Goal: Task Accomplishment & Management: Use online tool/utility

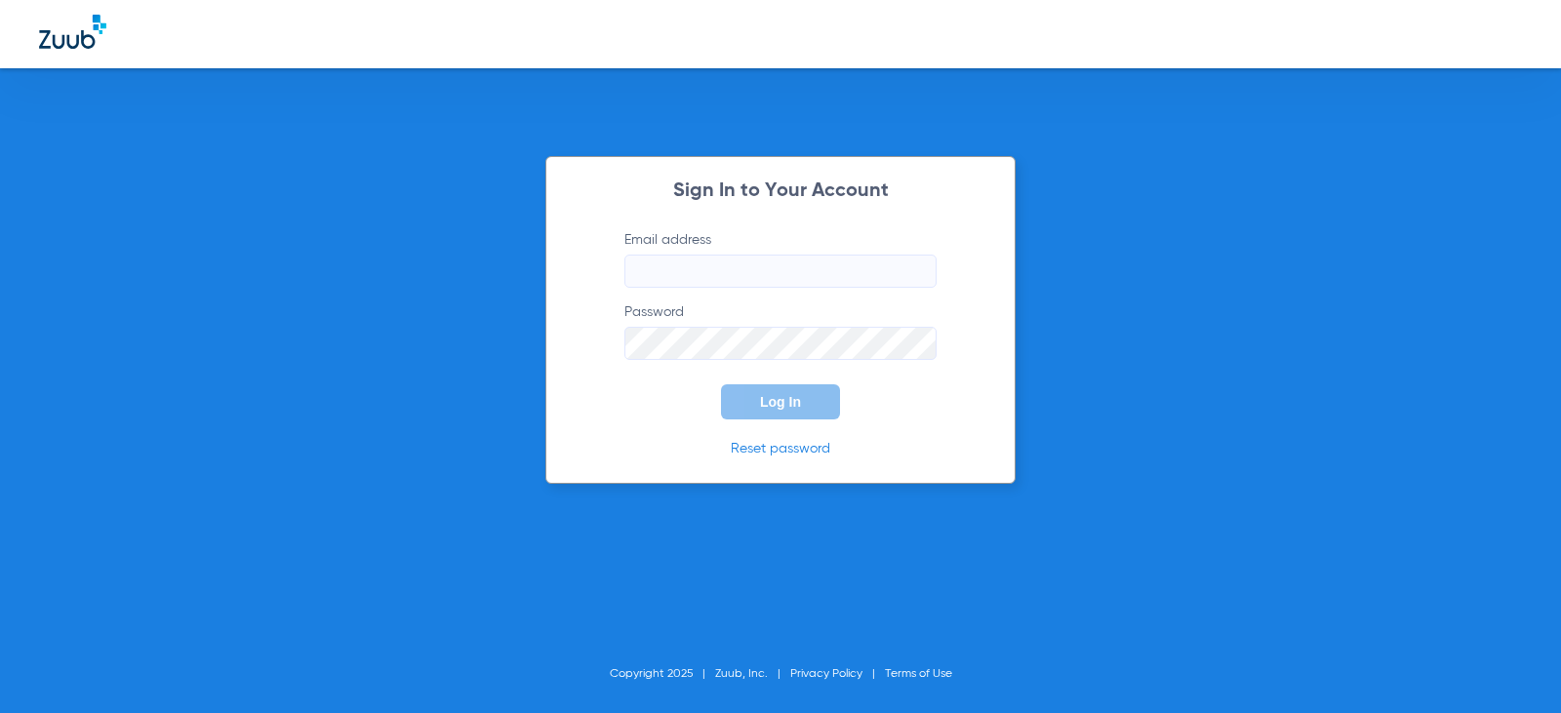
click at [642, 279] on input "Email address" at bounding box center [780, 271] width 312 height 33
type input "[EMAIL_ADDRESS][DOMAIN_NAME]"
click at [721, 384] on button "Log In" at bounding box center [780, 401] width 119 height 35
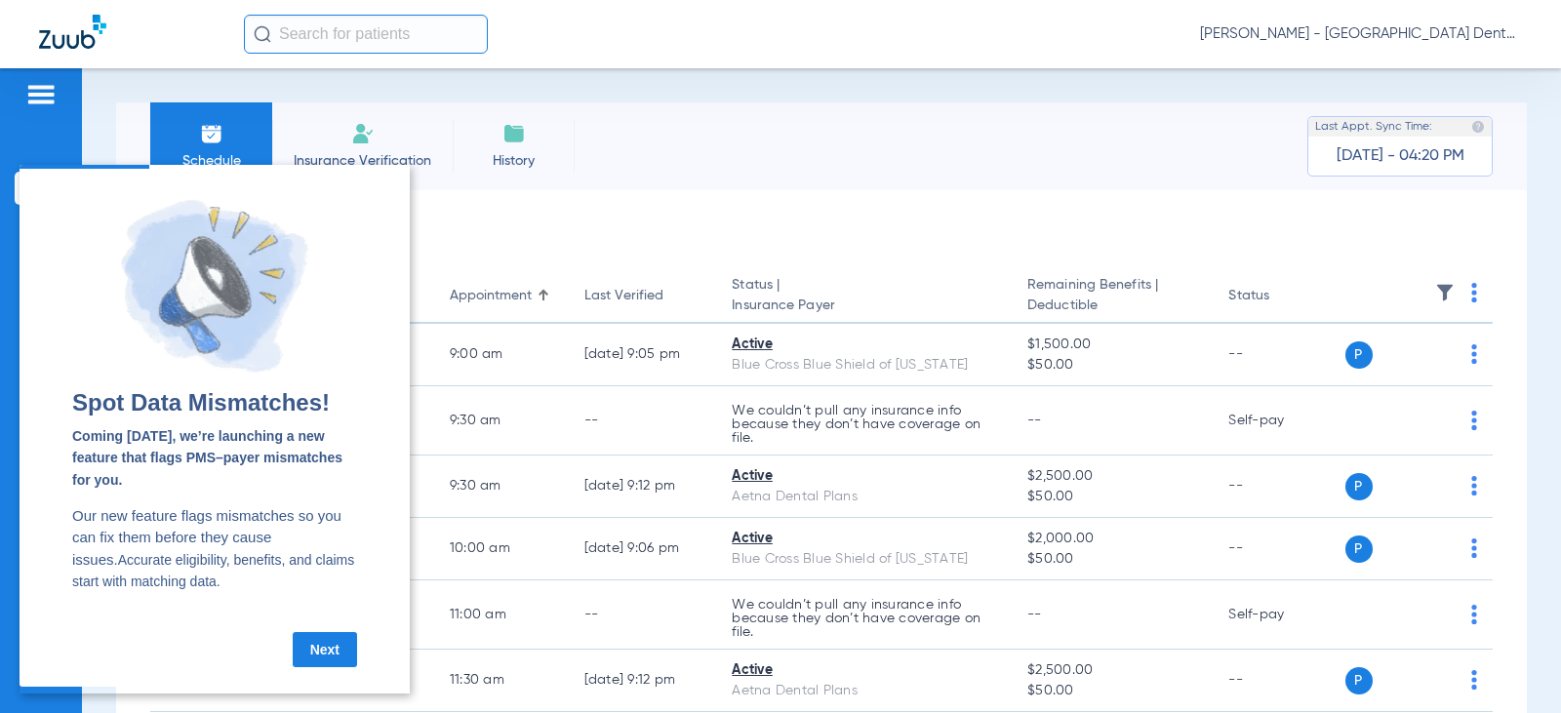
click at [303, 650] on link "Next" at bounding box center [325, 649] width 64 height 35
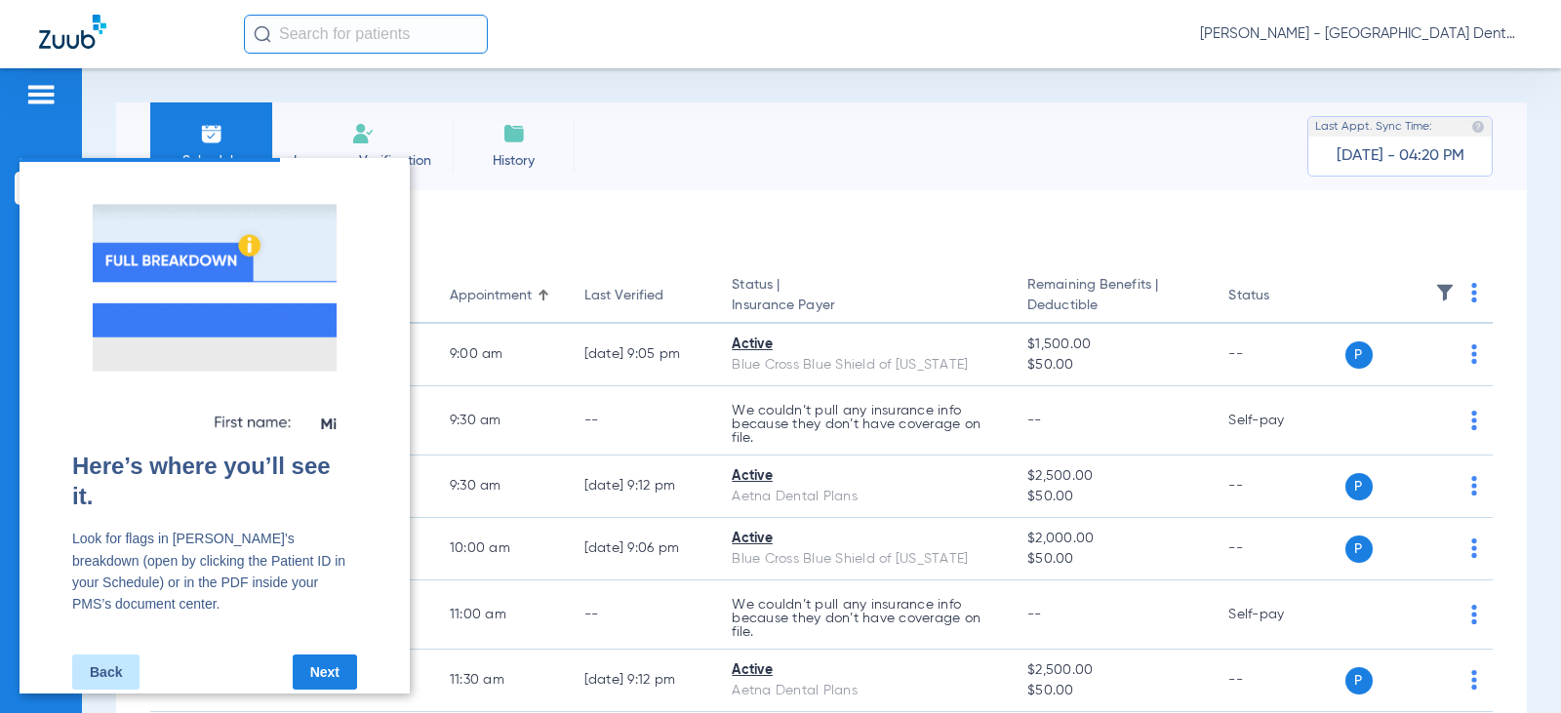
click at [303, 655] on link "Next" at bounding box center [325, 672] width 64 height 35
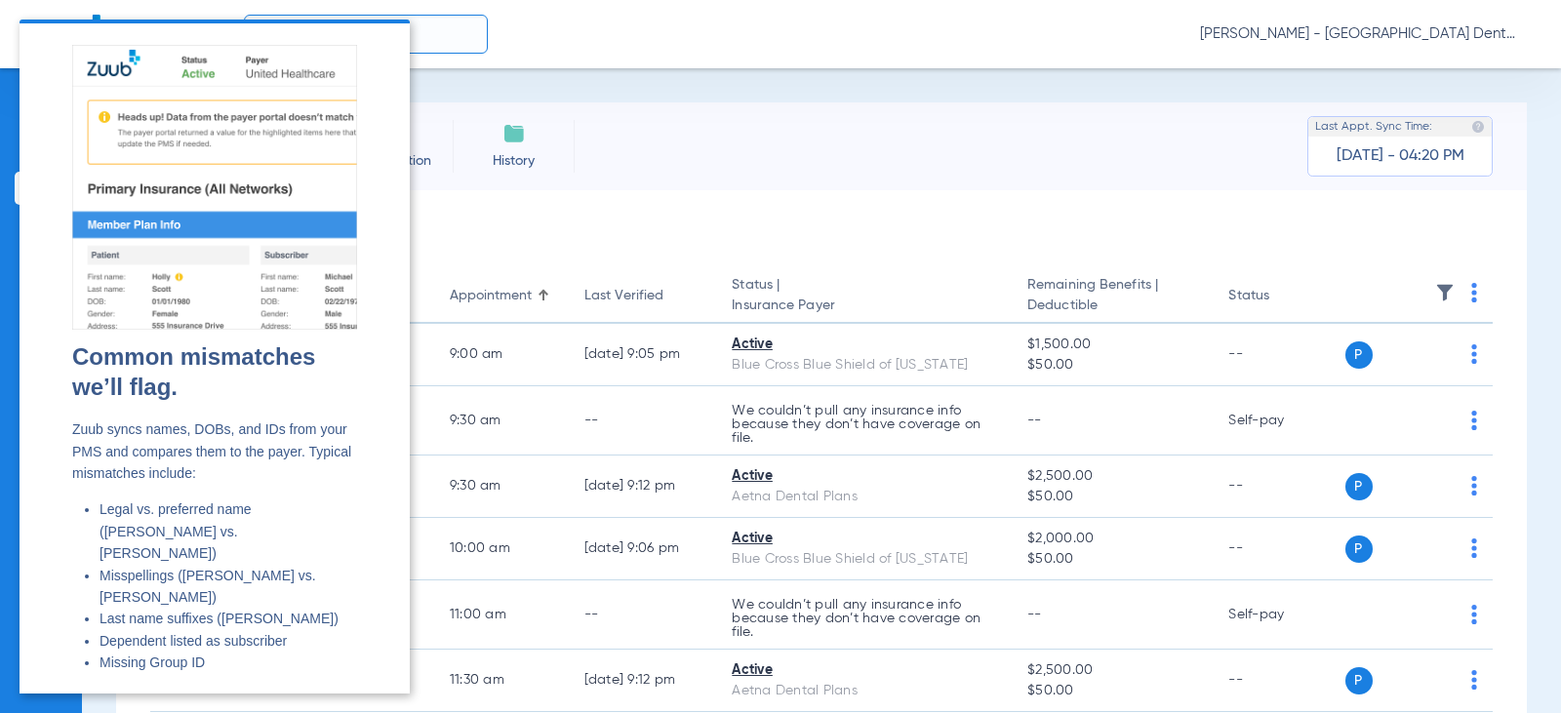
click at [303, 650] on div "Common mismatches we’ll flag. Zuub syncs names, DOBs, and IDs from your PMS and…" at bounding box center [214, 515] width 285 height 347
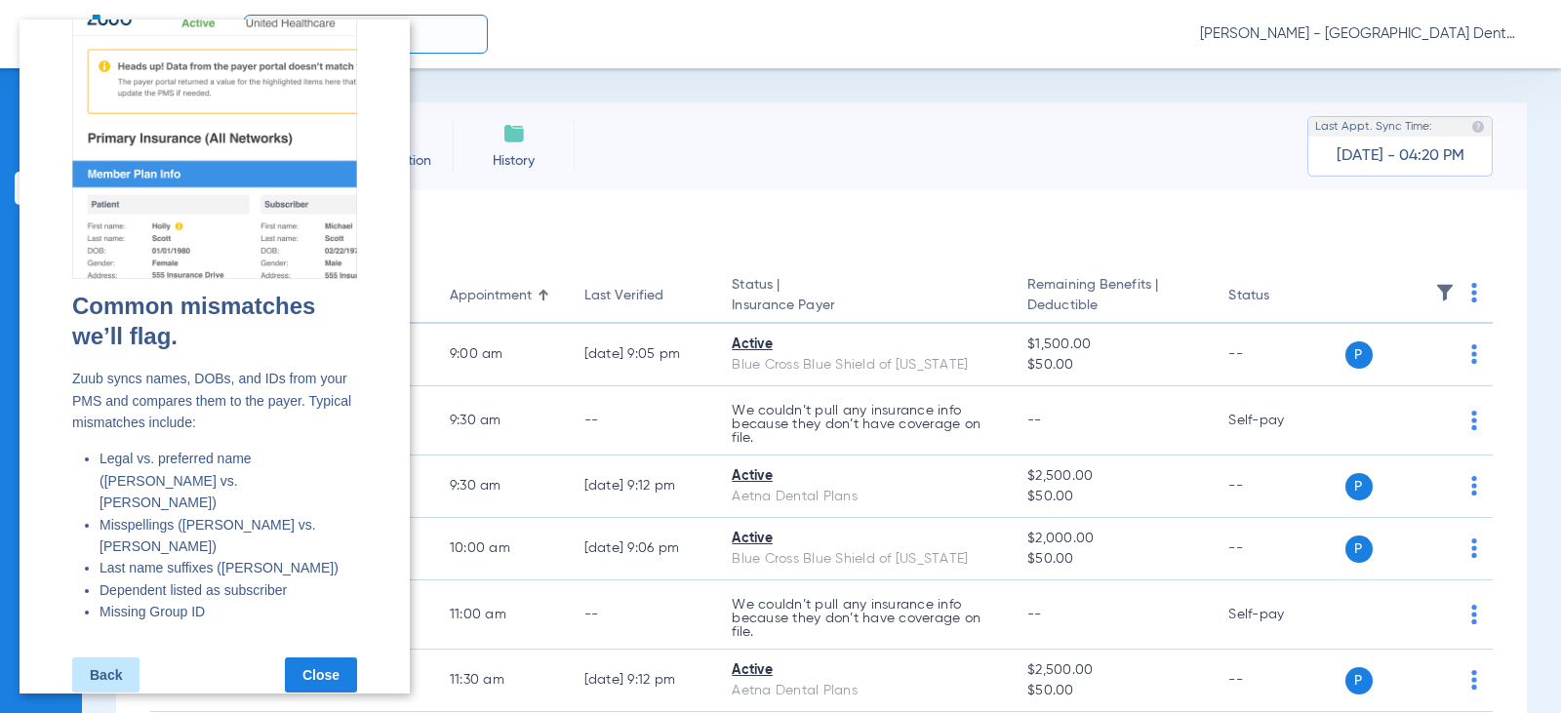
click at [327, 658] on link "Close" at bounding box center [321, 675] width 72 height 35
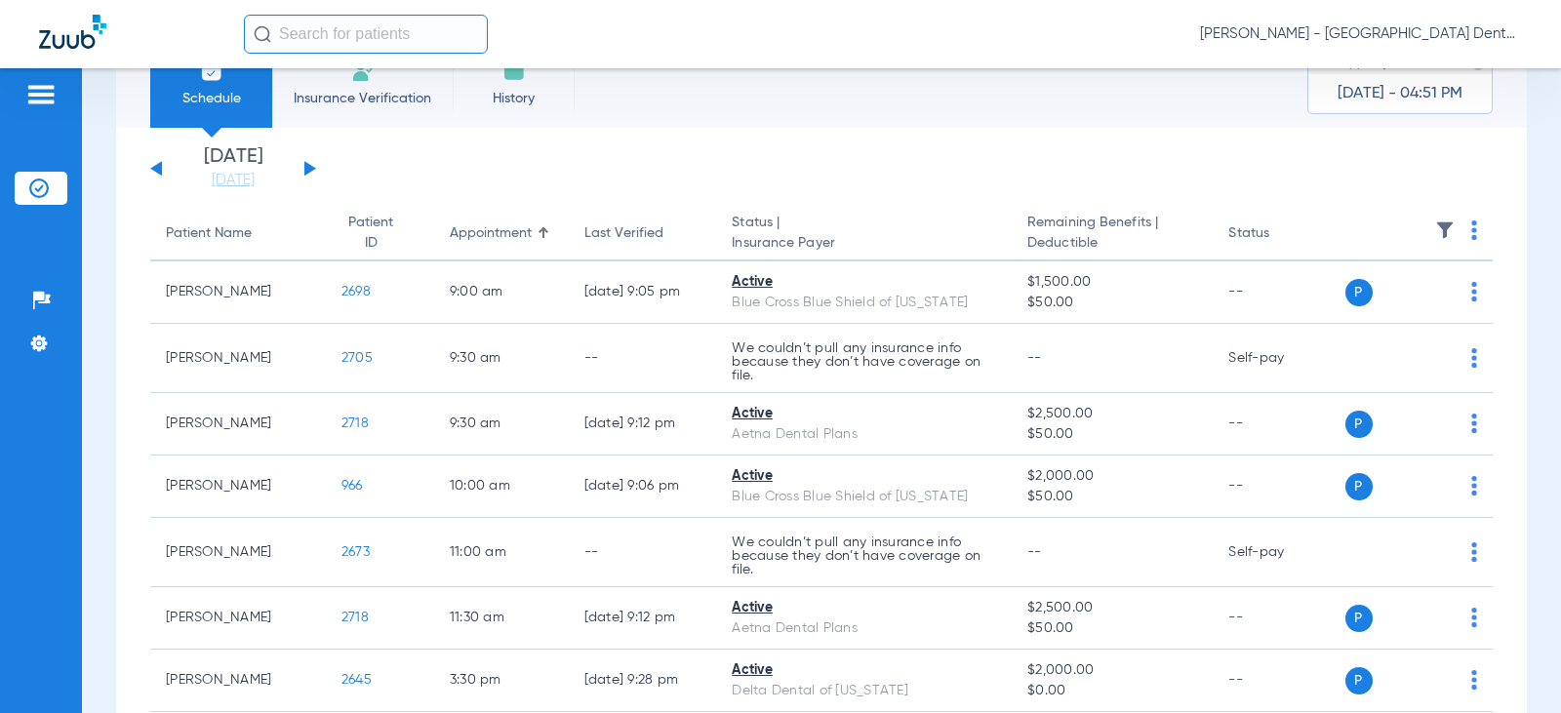
scroll to position [98, 0]
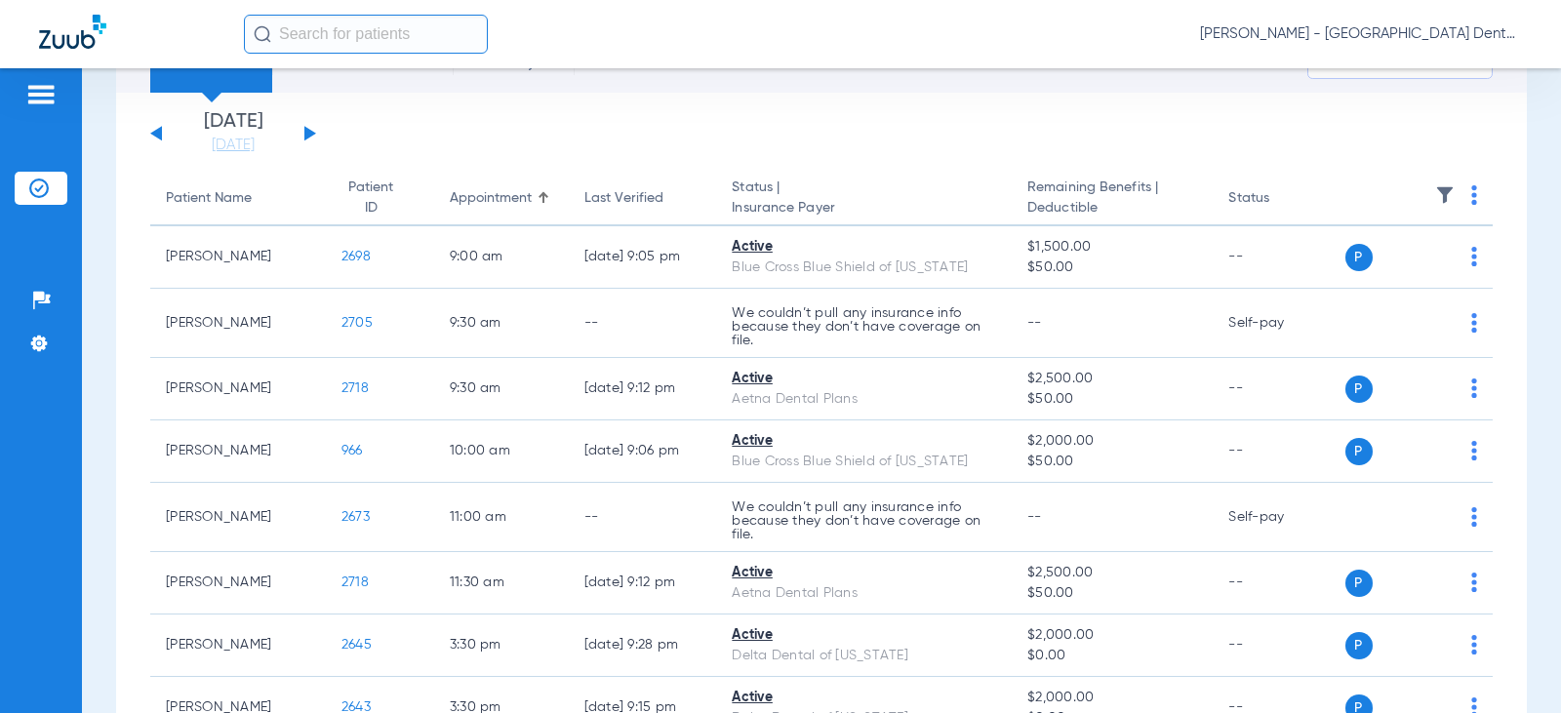
click at [307, 135] on button at bounding box center [310, 133] width 12 height 15
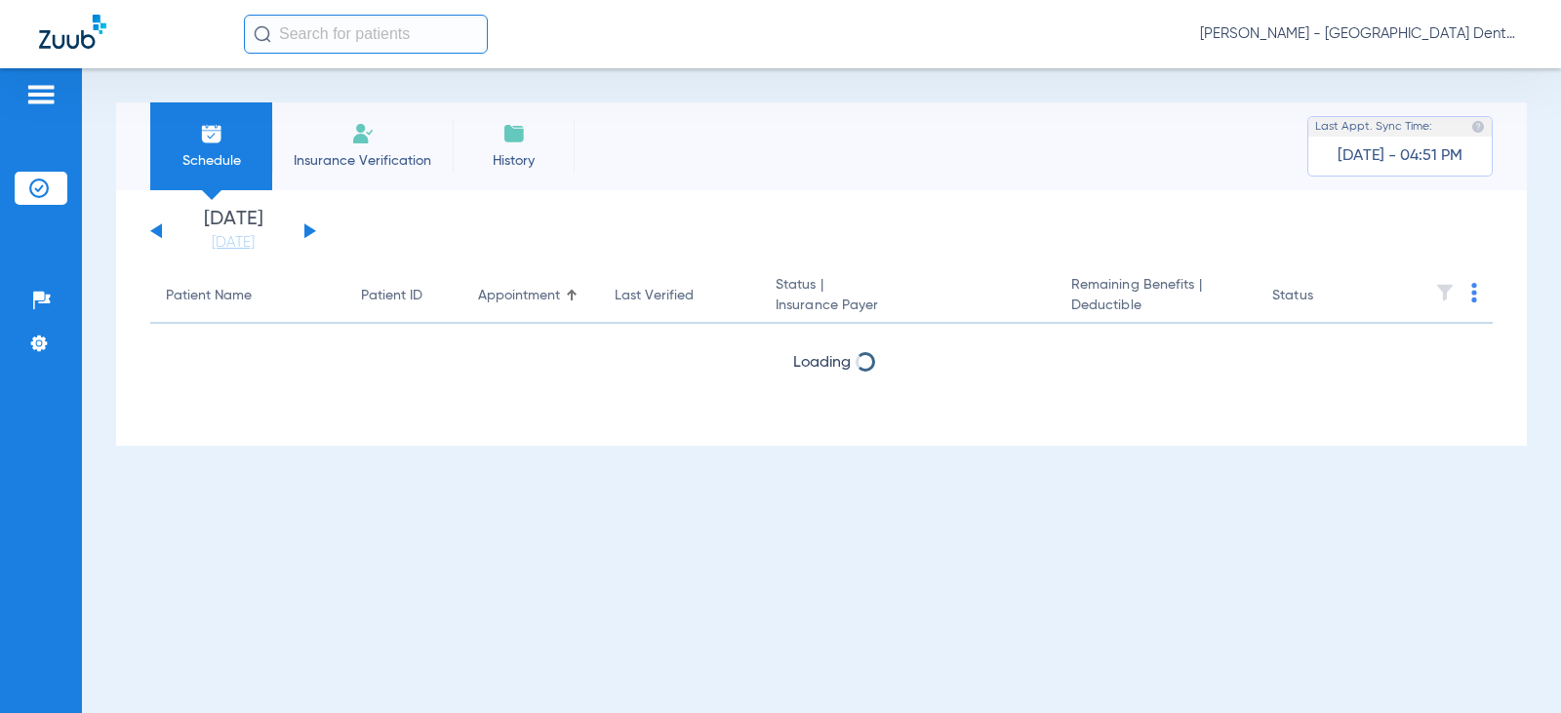
click at [307, 135] on li "Insurance Verification" at bounding box center [362, 146] width 181 height 88
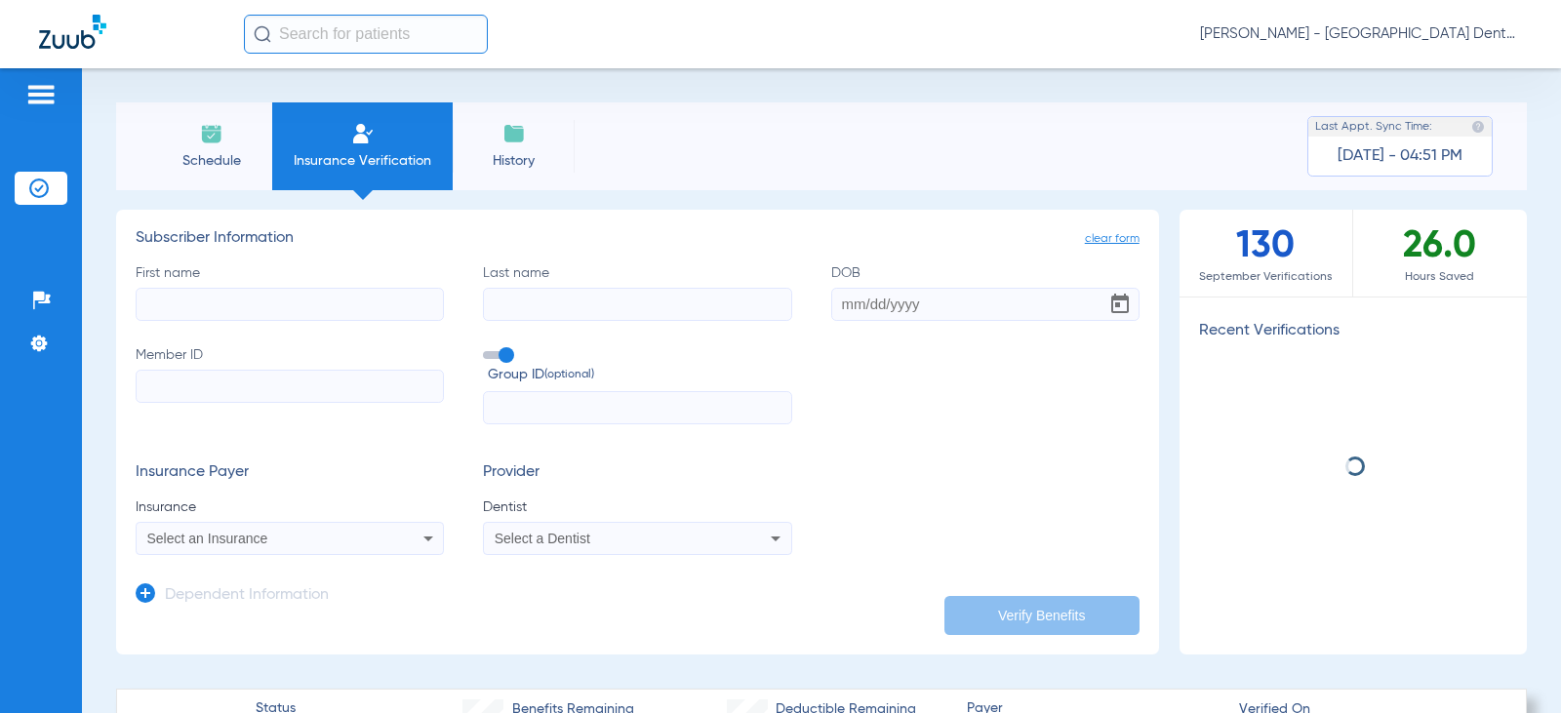
click at [219, 140] on img at bounding box center [211, 133] width 23 height 23
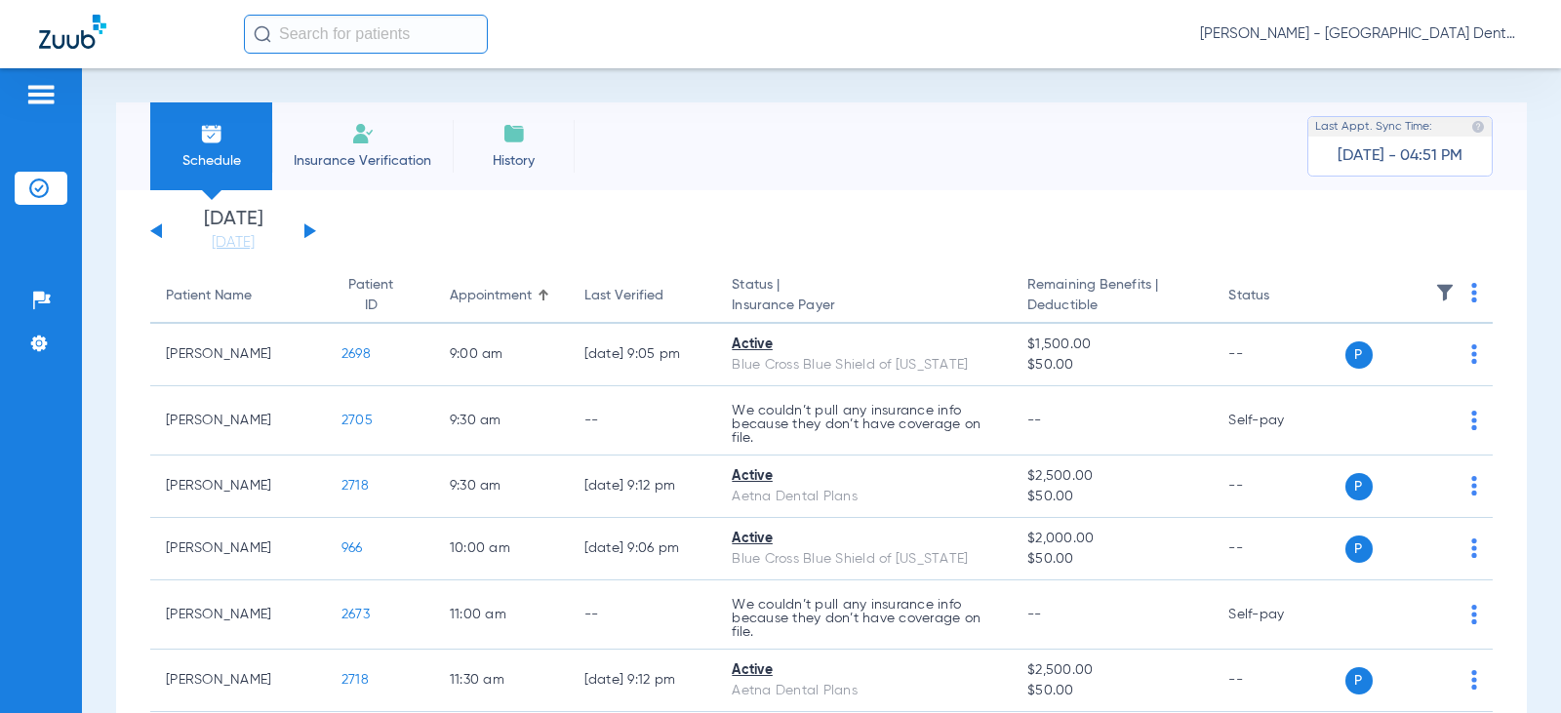
click at [312, 233] on button at bounding box center [310, 230] width 12 height 15
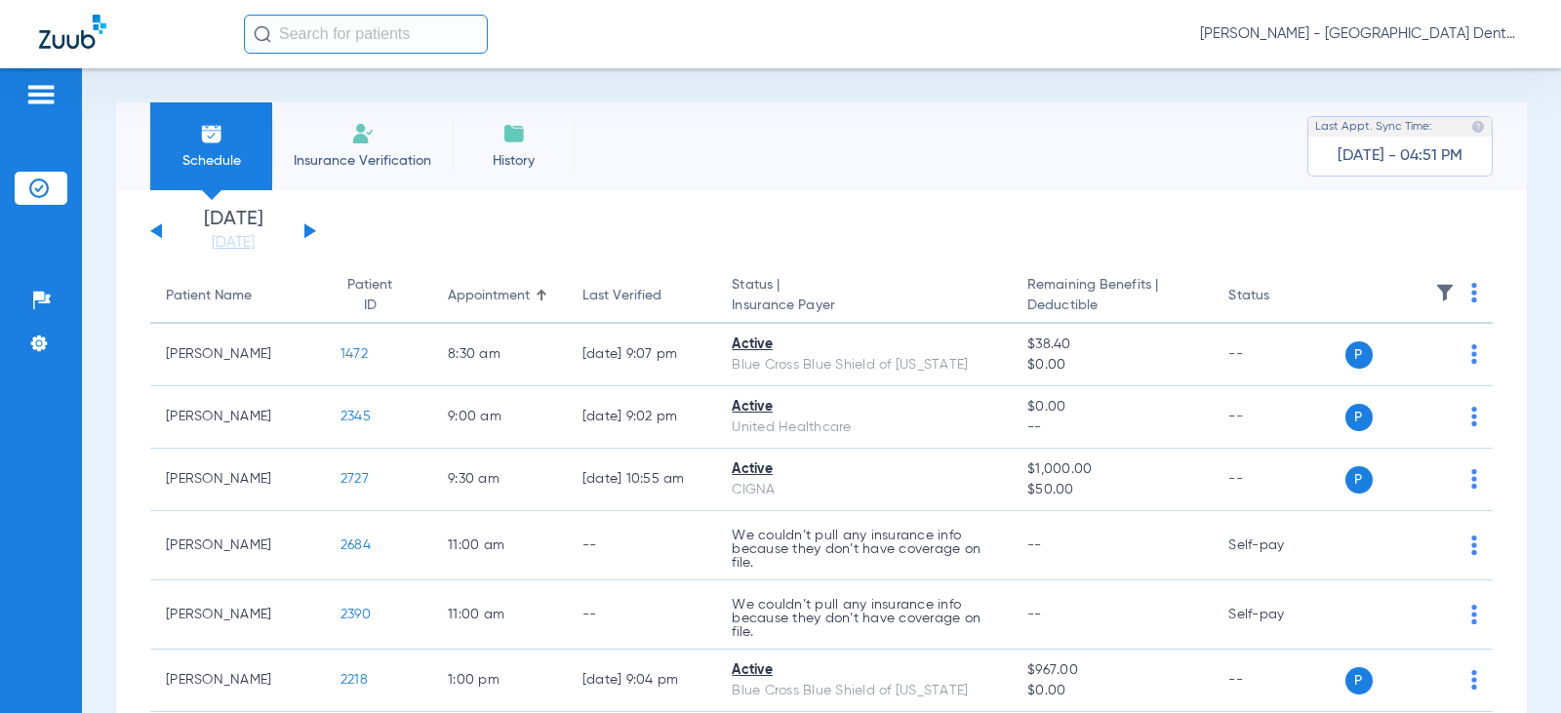
click at [312, 233] on button at bounding box center [310, 230] width 12 height 15
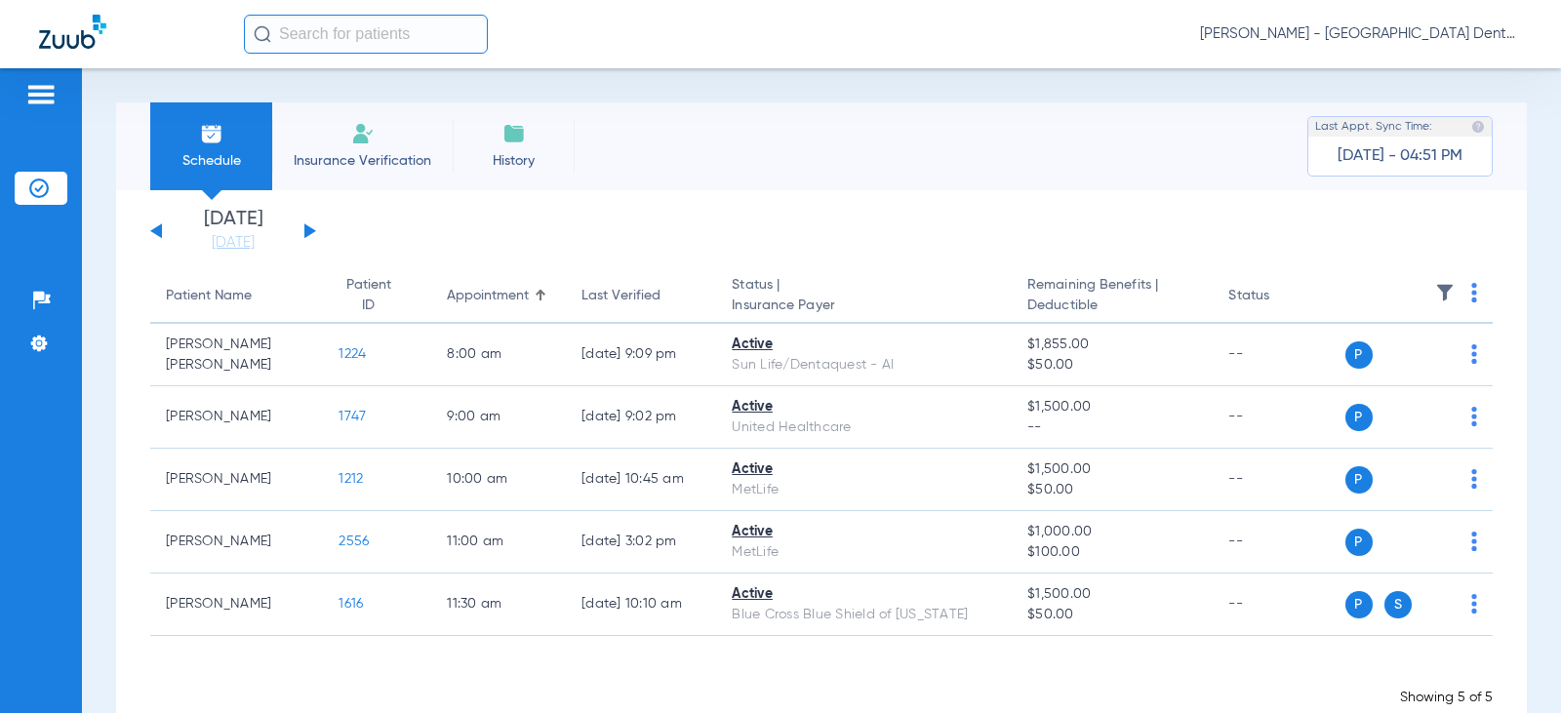
click at [312, 233] on button at bounding box center [310, 230] width 12 height 15
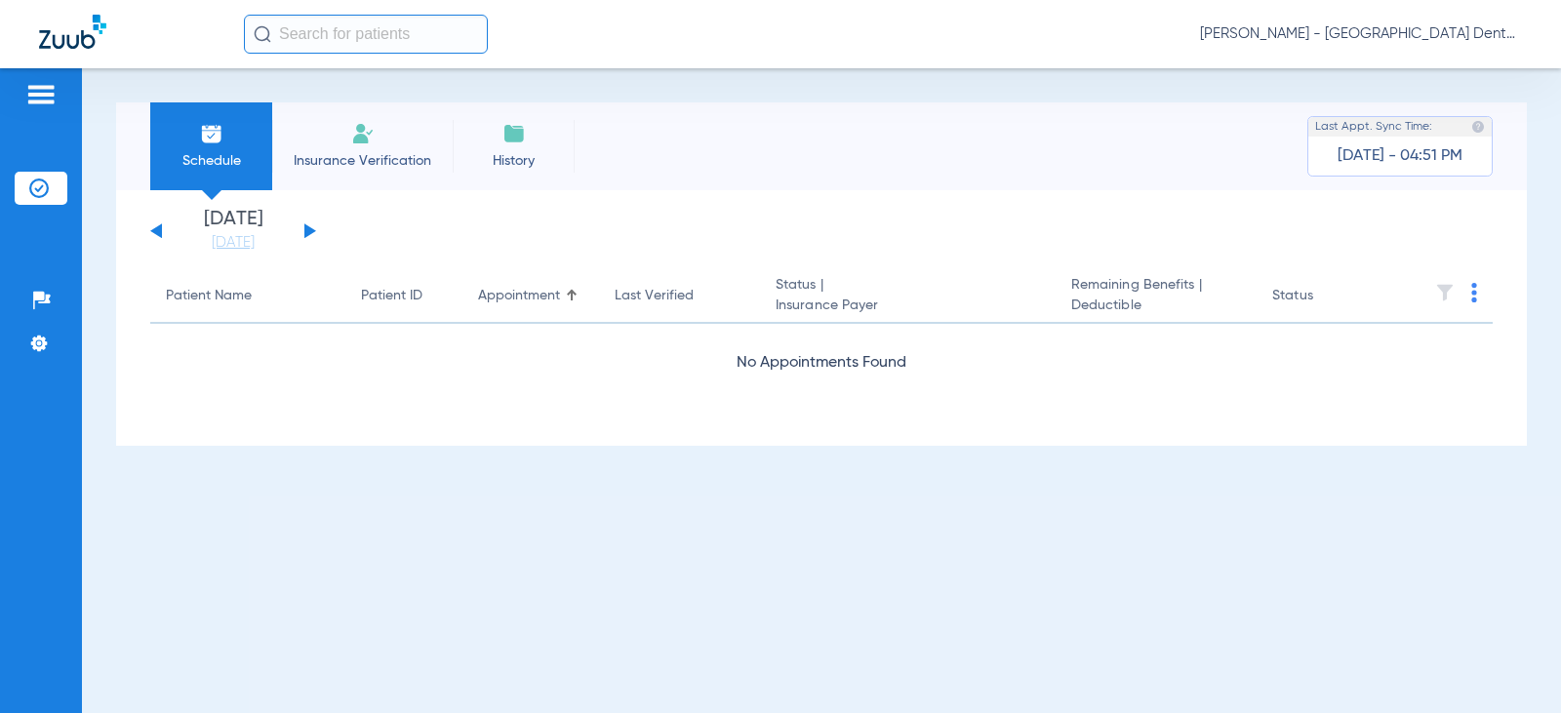
click at [312, 233] on button at bounding box center [310, 230] width 12 height 15
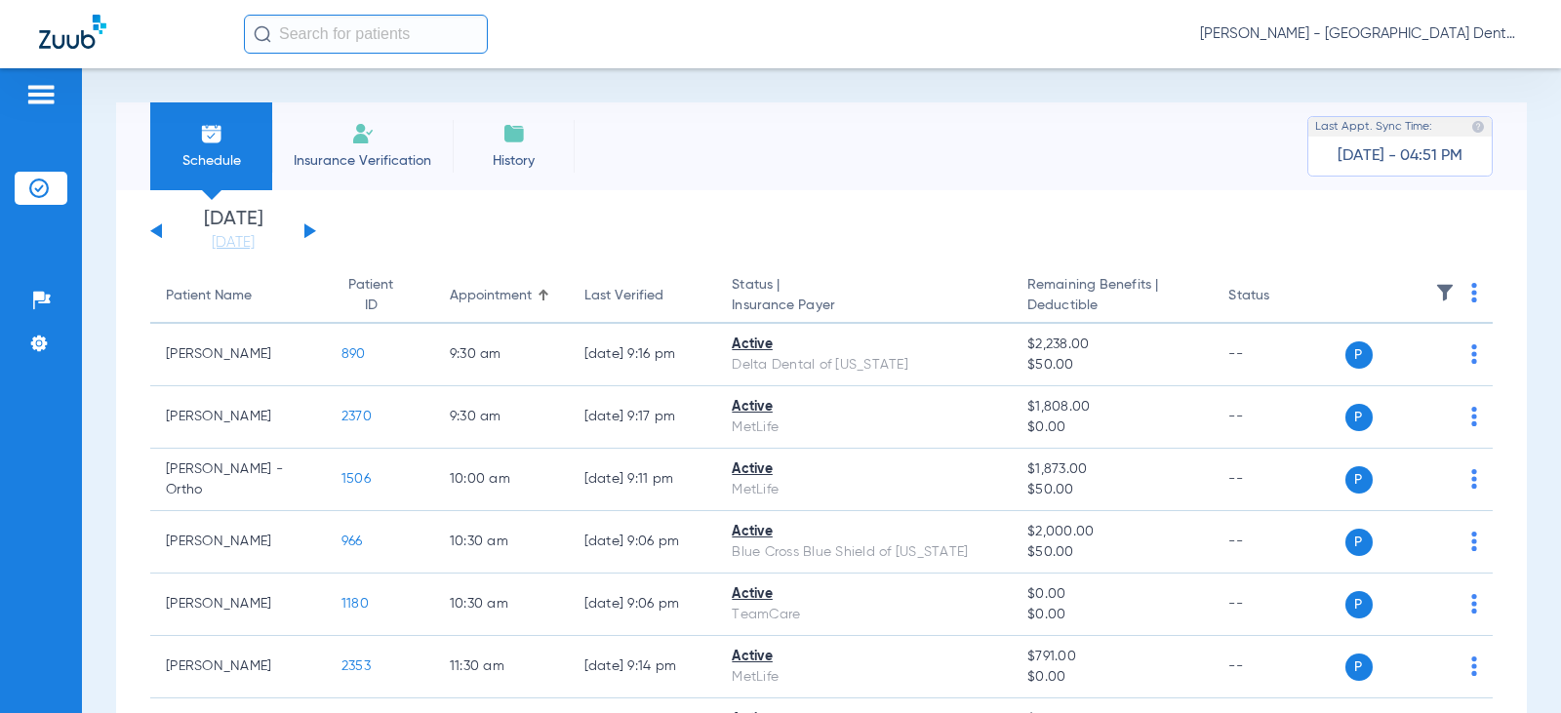
click at [312, 233] on button at bounding box center [310, 230] width 12 height 15
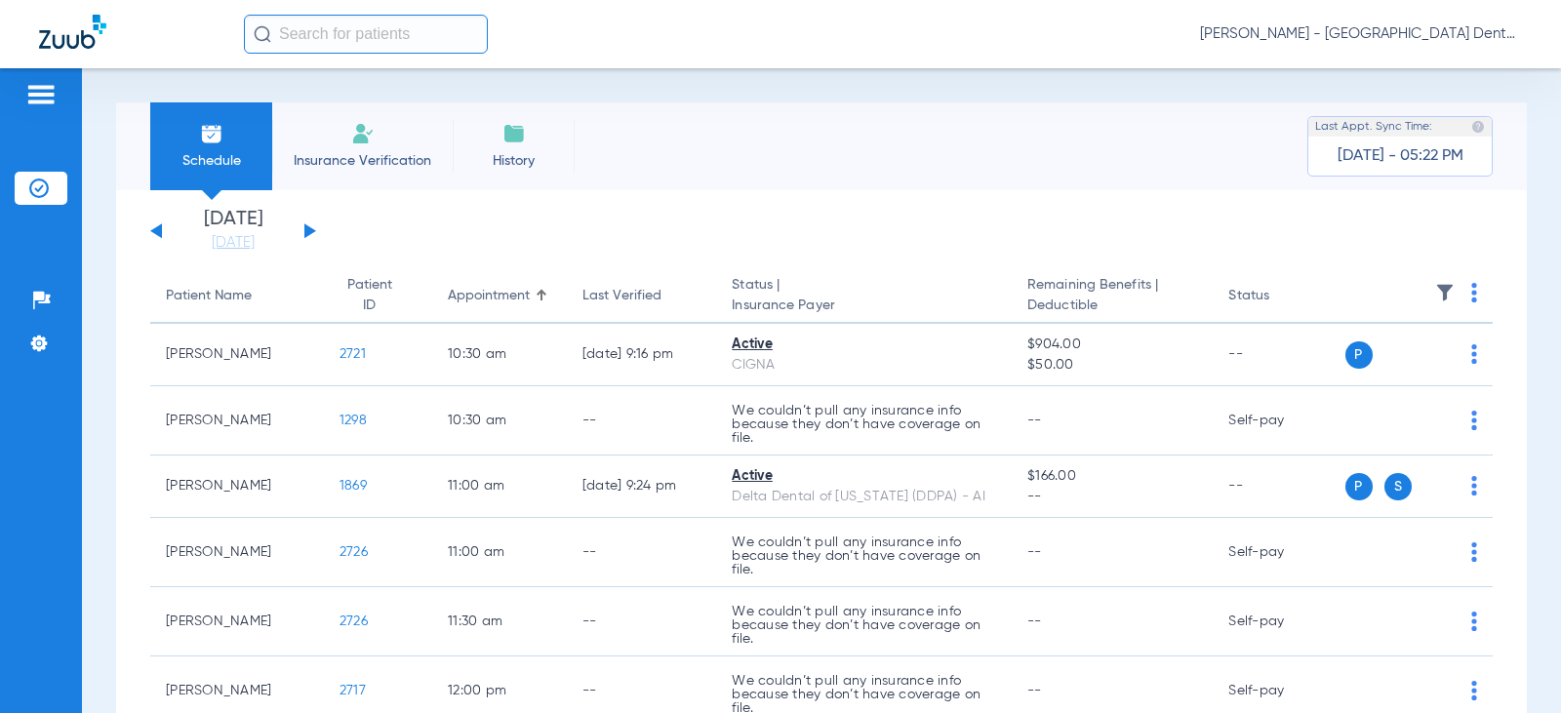
click at [308, 232] on button at bounding box center [310, 230] width 12 height 15
